Goal: Task Accomplishment & Management: Manage account settings

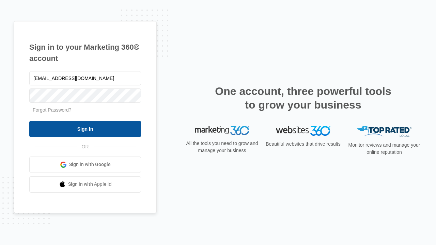
click at [85, 129] on input "Sign In" at bounding box center [85, 129] width 112 height 16
